Goal: Task Accomplishment & Management: Manage account settings

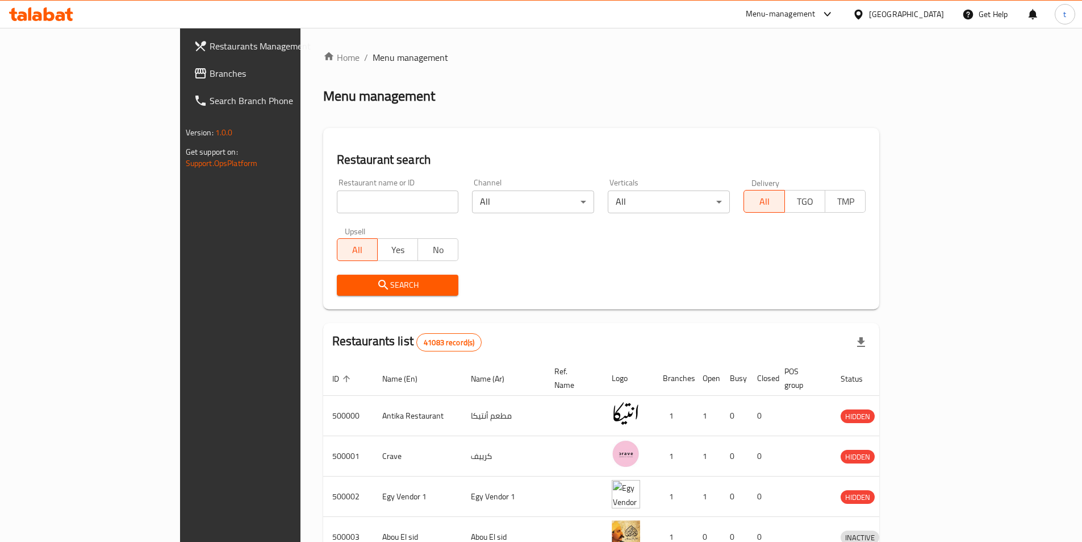
click at [210, 72] on span "Branches" at bounding box center [281, 73] width 142 height 14
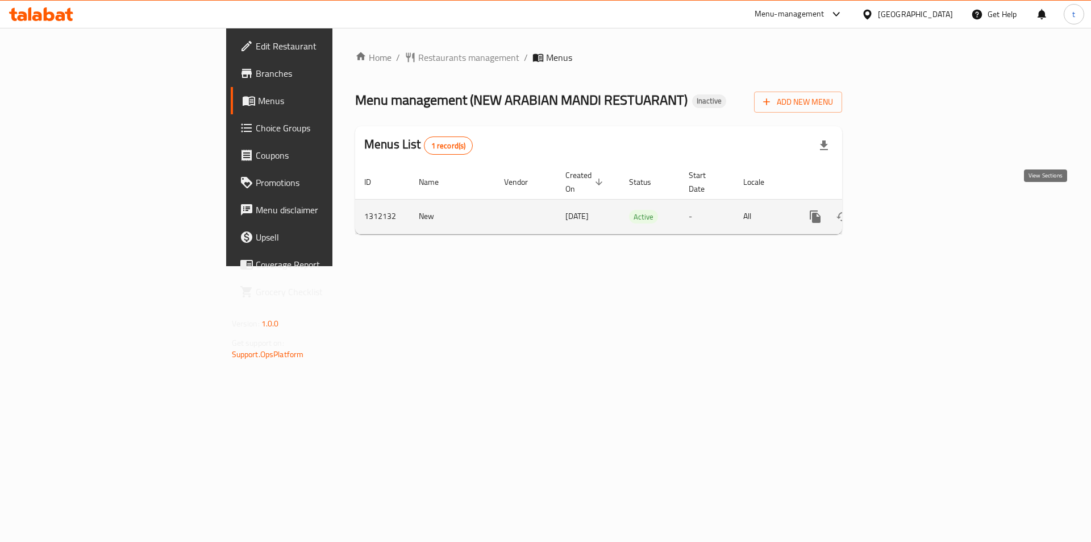
click at [911, 203] on link "enhanced table" at bounding box center [897, 216] width 27 height 27
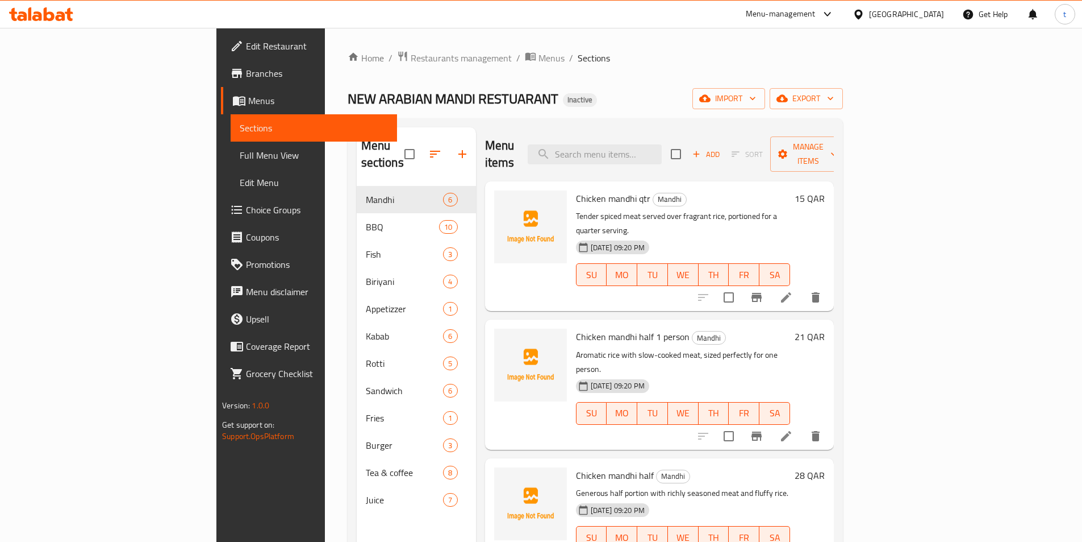
click at [240, 157] on span "Full Menu View" at bounding box center [314, 155] width 148 height 14
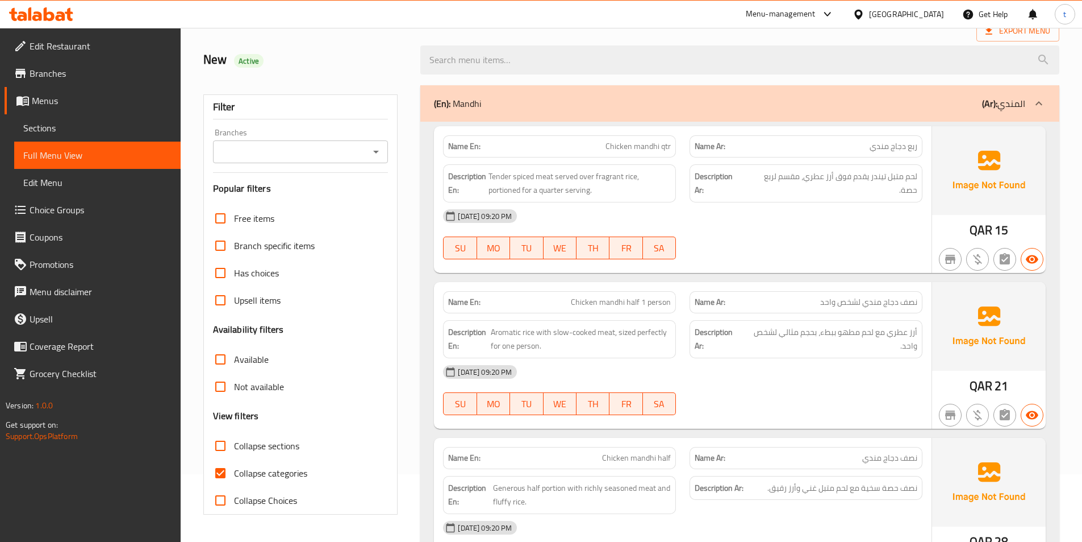
scroll to position [57, 0]
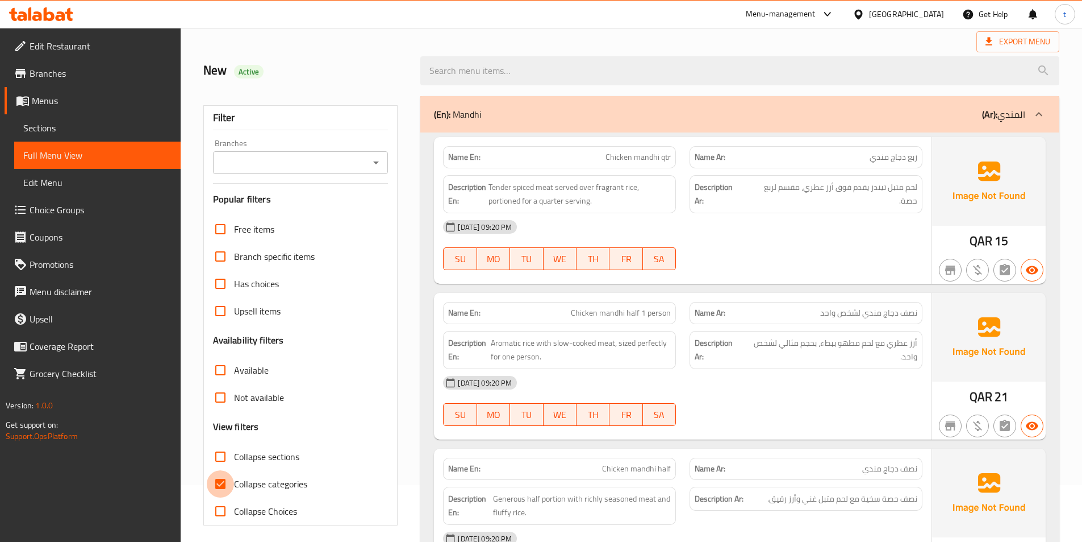
click at [221, 486] on input "Collapse categories" at bounding box center [220, 483] width 27 height 27
checkbox input "false"
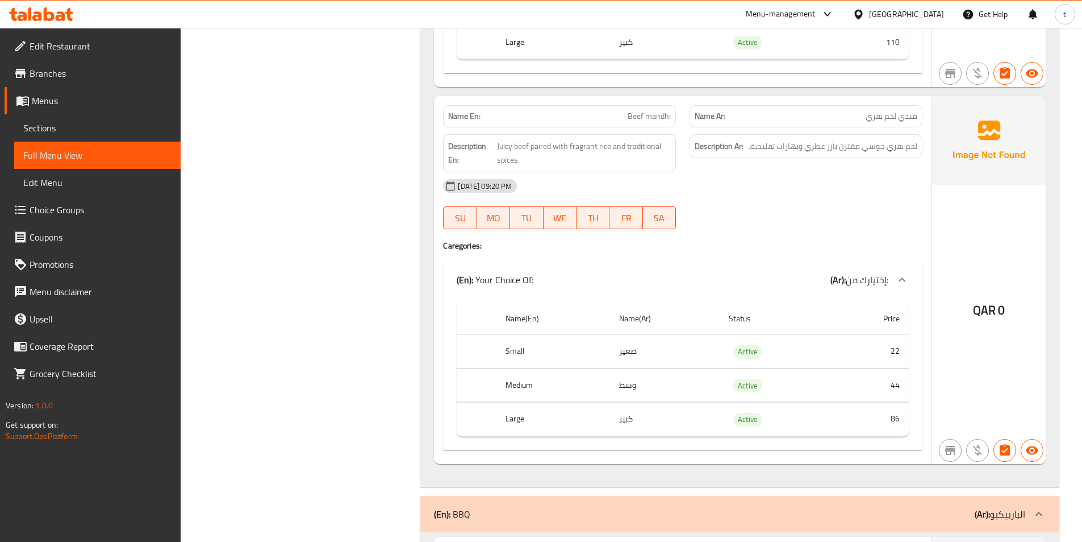
scroll to position [1080, 0]
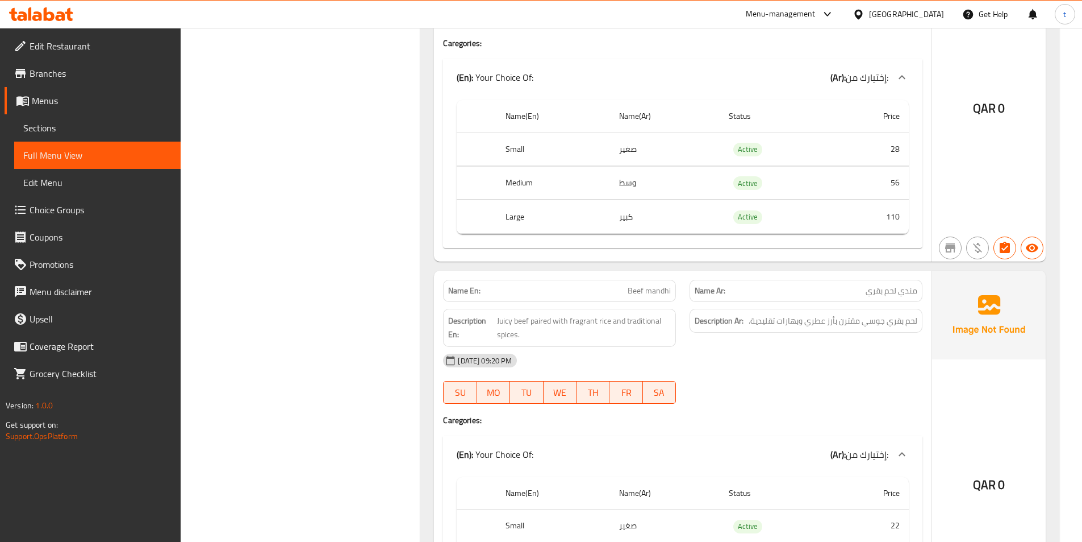
drag, startPoint x: 449, startPoint y: 269, endPoint x: 335, endPoint y: 246, distance: 116.0
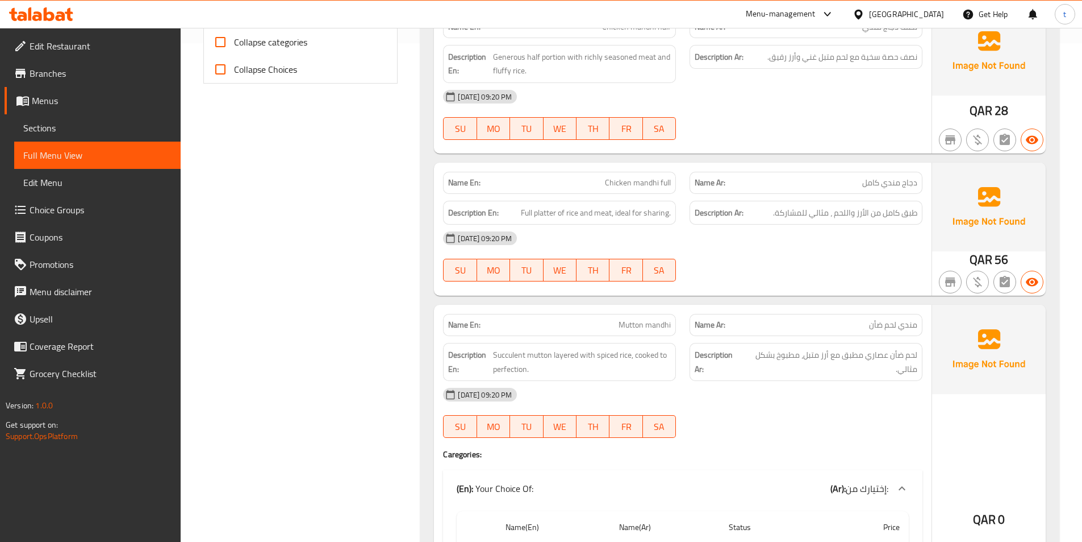
scroll to position [455, 0]
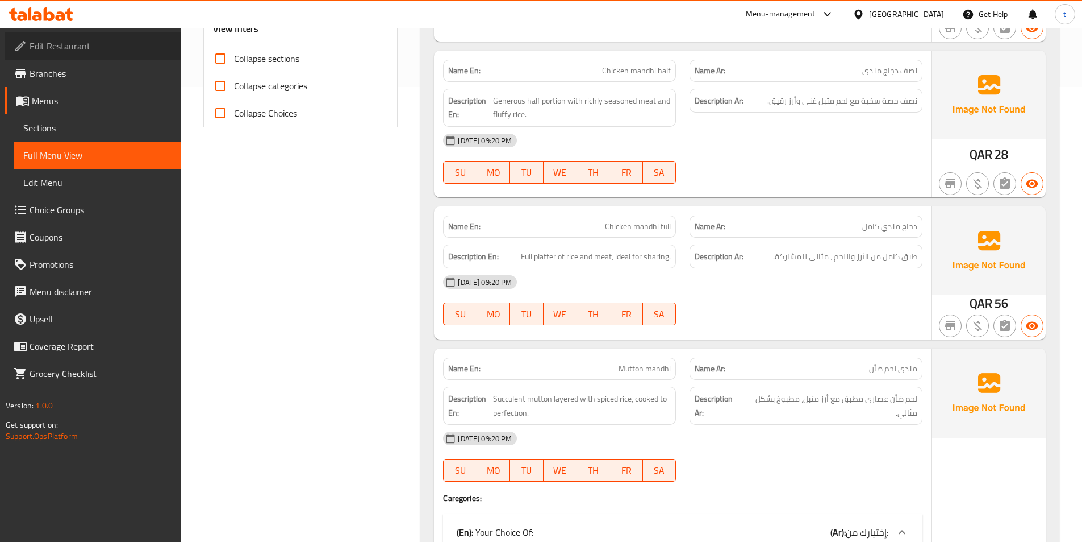
click at [82, 48] on span "Edit Restaurant" at bounding box center [101, 46] width 142 height 14
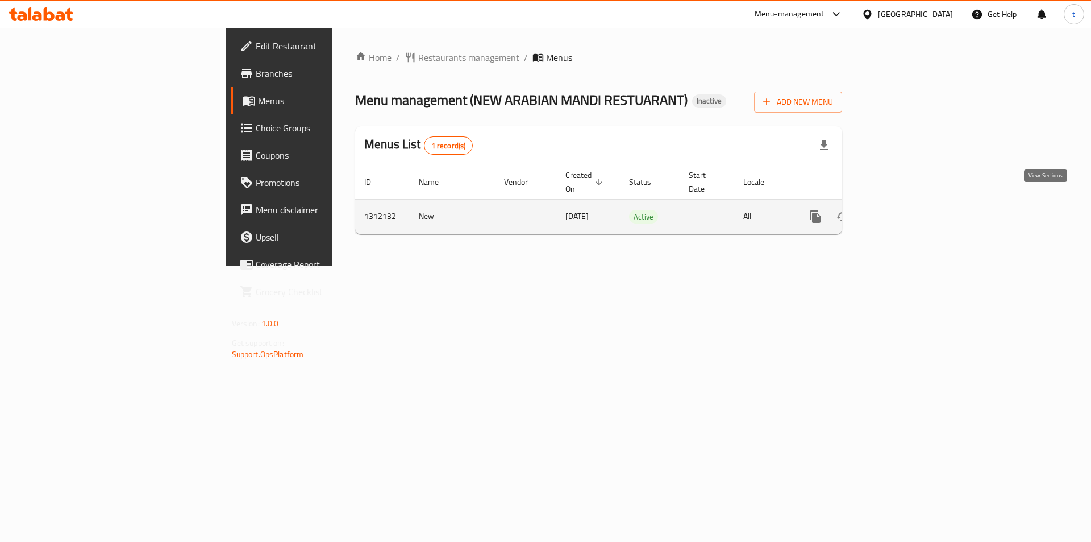
click at [902, 211] on icon "enhanced table" at bounding box center [897, 216] width 10 height 10
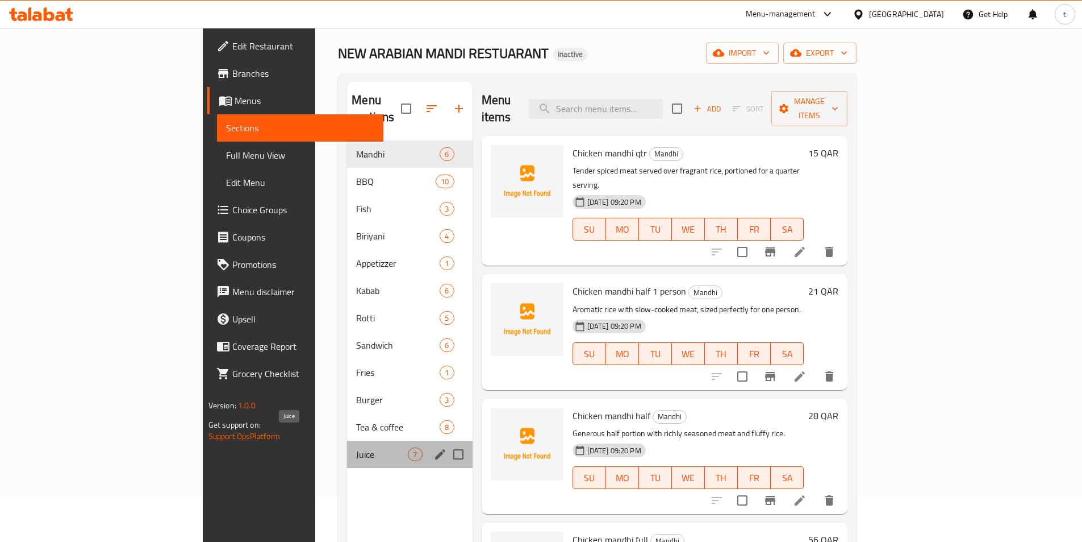
click at [356, 447] on span "Juice" at bounding box center [382, 454] width 52 height 14
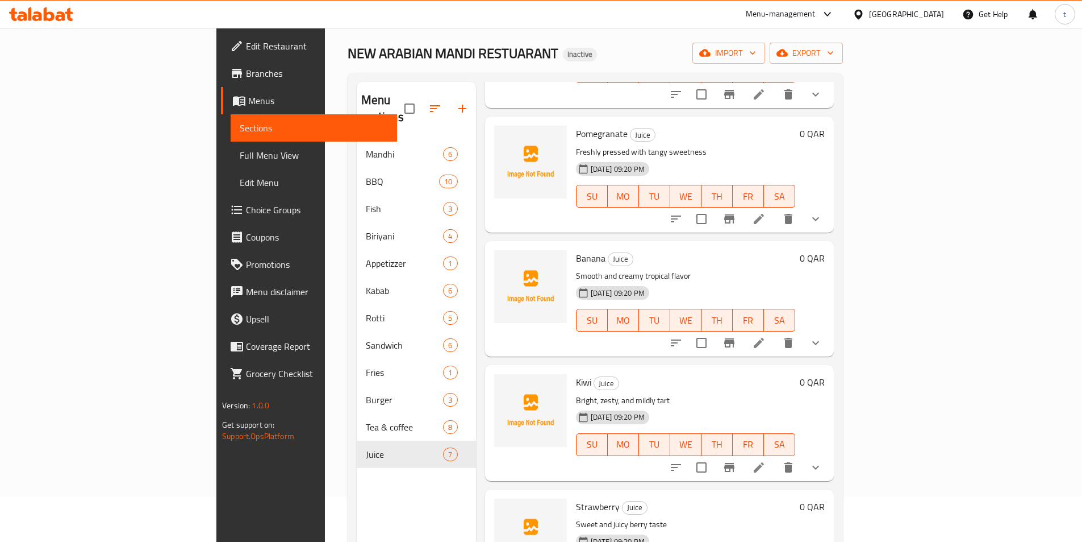
scroll to position [227, 0]
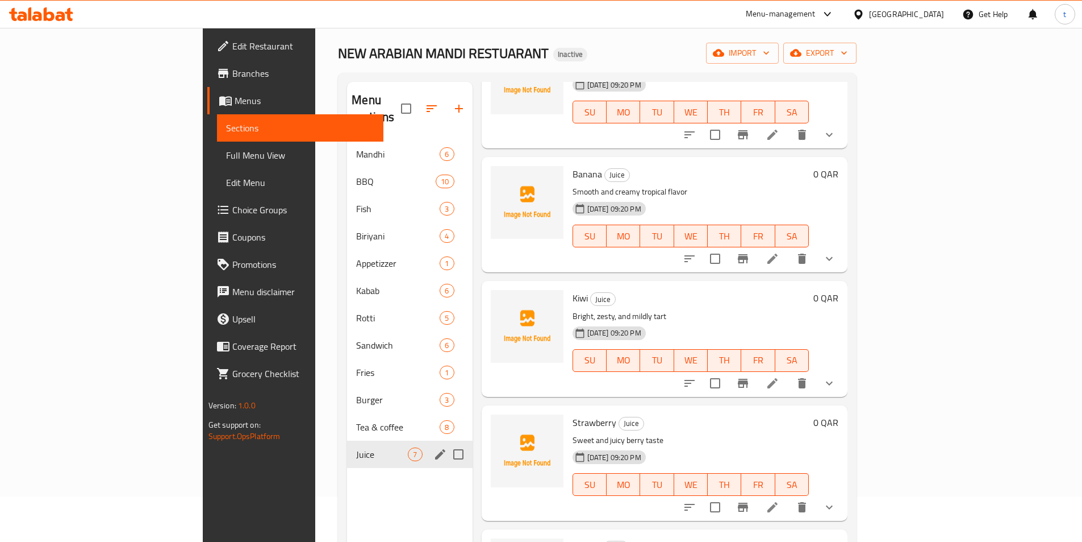
click at [356, 447] on span "Juice" at bounding box center [382, 454] width 52 height 14
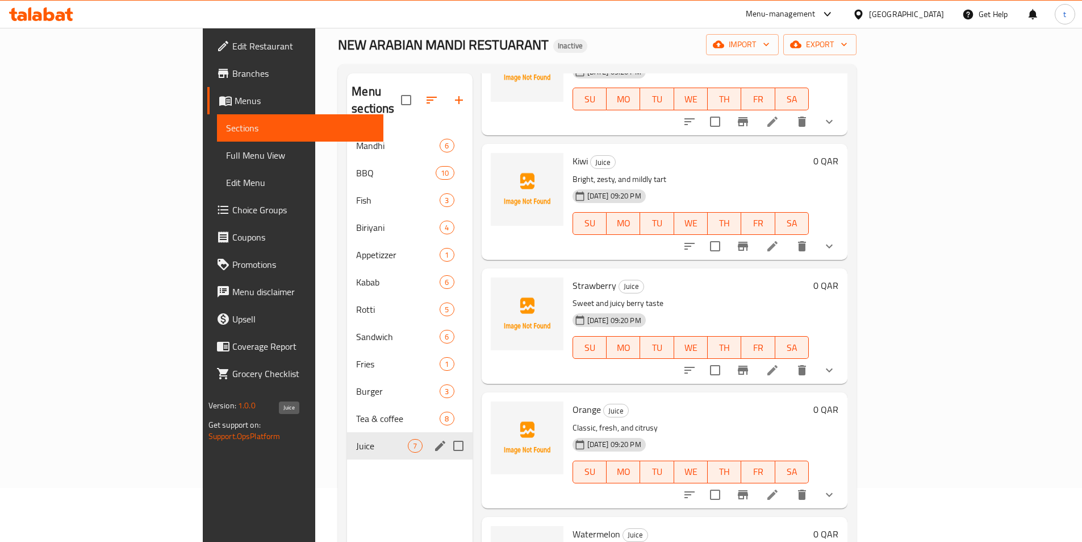
scroll to position [45, 0]
